Goal: Check status: Check status

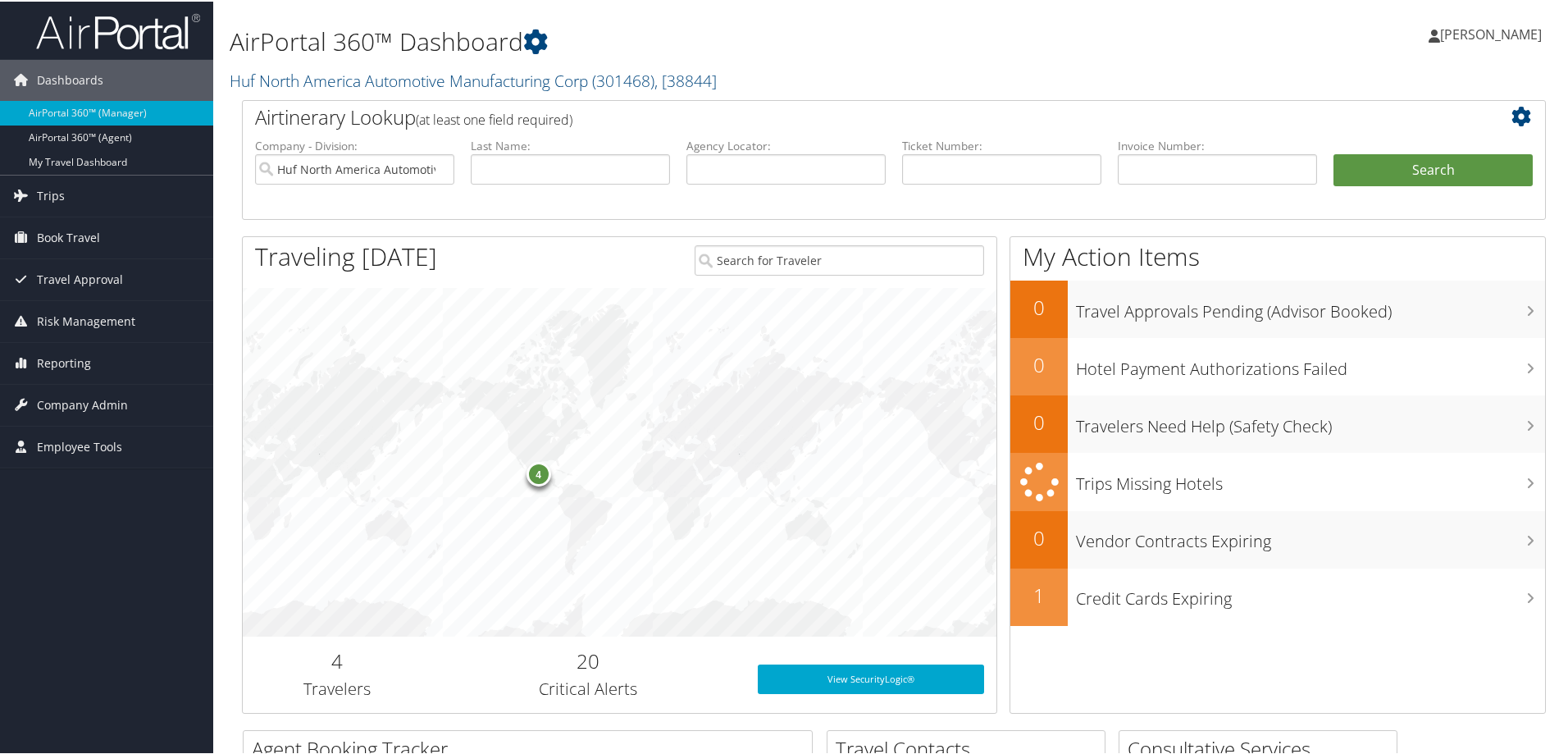
click at [749, 184] on li "Agency Locator:" at bounding box center [785, 174] width 215 height 76
click at [749, 172] on input "text" at bounding box center [786, 167] width 200 height 31
paste input "D949K9"
type input "D949K9"
click at [436, 165] on input "Huf North America Automotive Manufacturing Corp" at bounding box center [355, 167] width 200 height 31
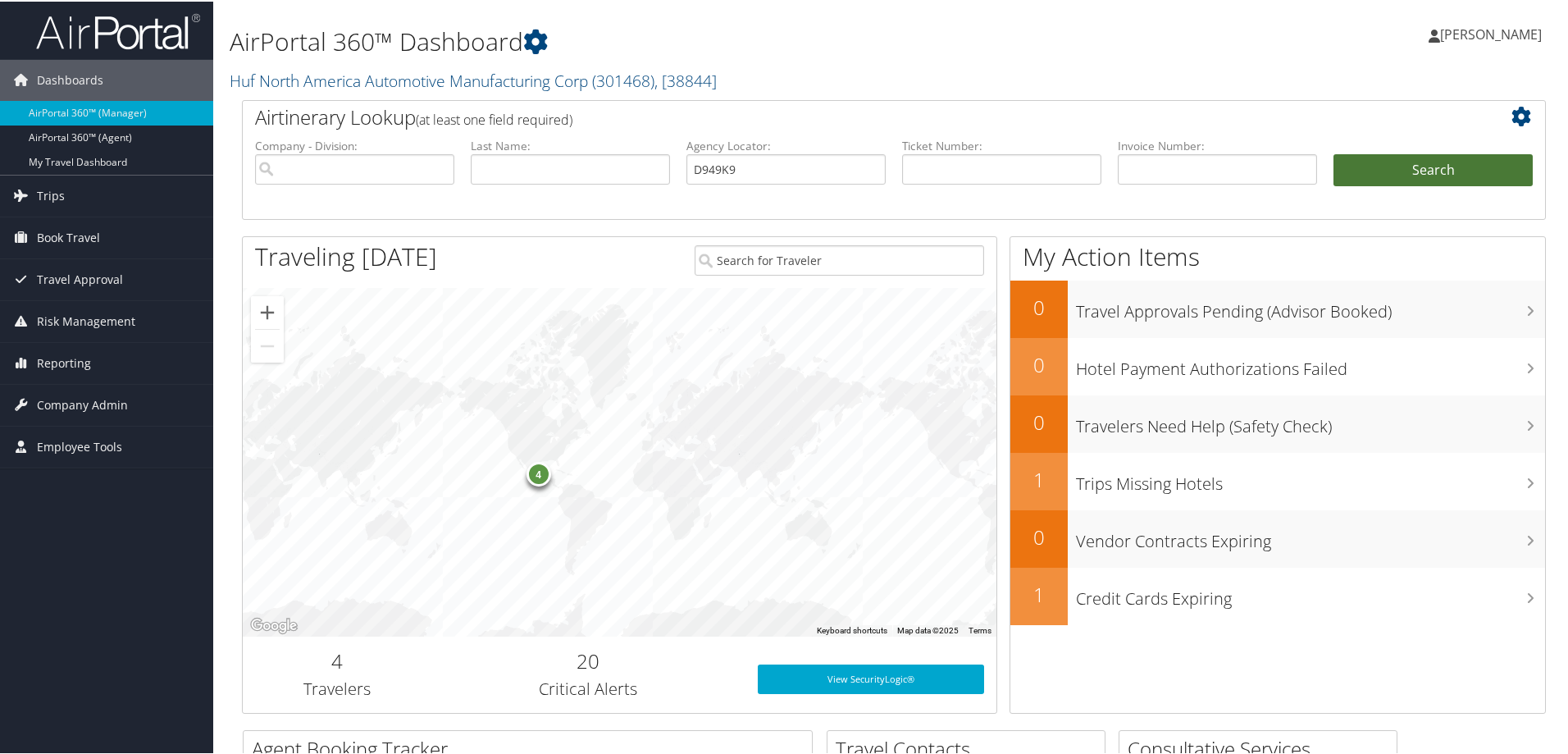
click at [1493, 162] on button "Search" at bounding box center [1433, 169] width 200 height 33
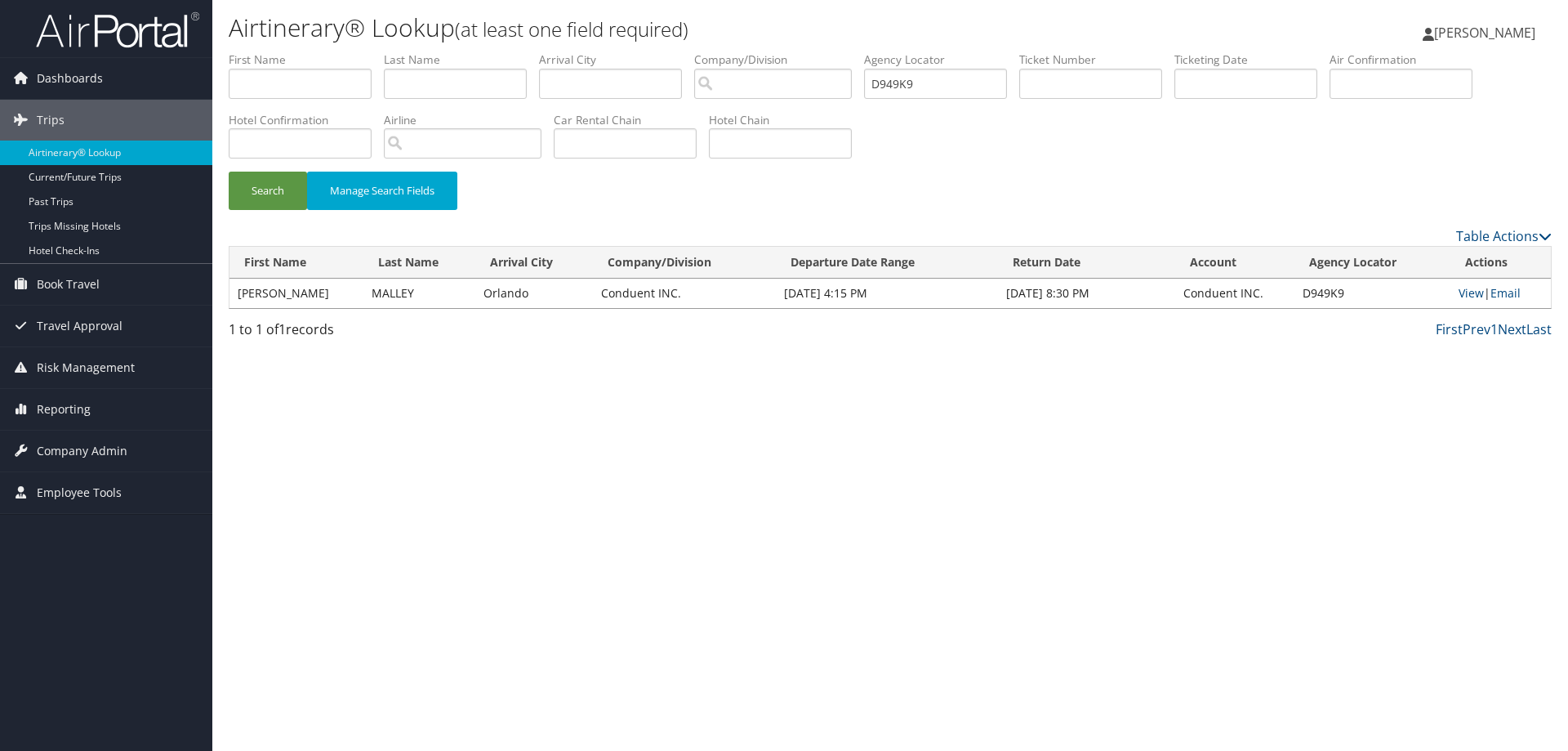
click at [1481, 293] on td "View | Email" at bounding box center [1500, 293] width 100 height 30
click at [1464, 293] on link "View" at bounding box center [1470, 293] width 25 height 16
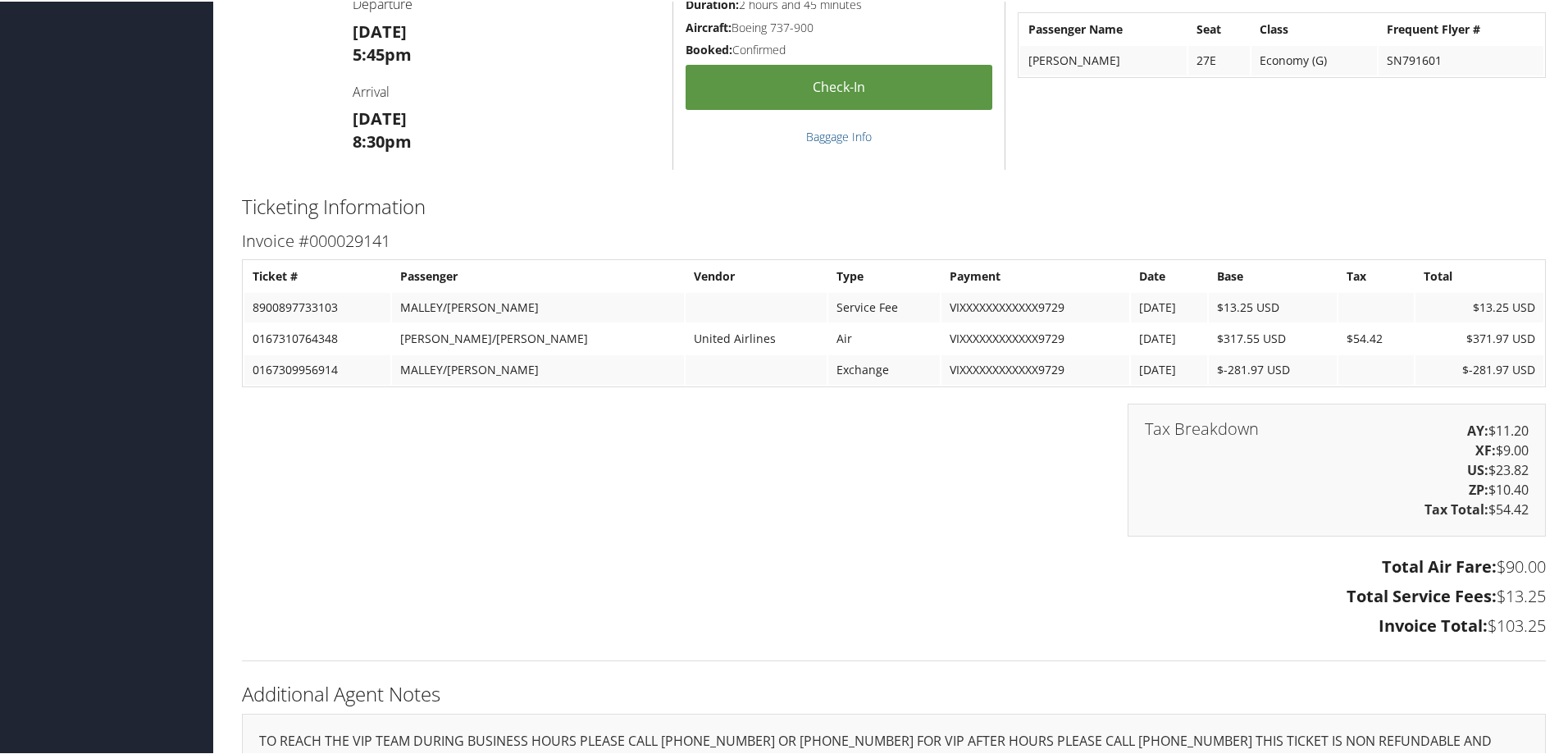
scroll to position [1727, 0]
